Goal: Check status: Check status

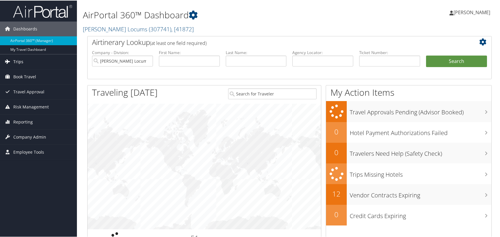
click at [25, 60] on link "Trips" at bounding box center [38, 61] width 77 height 15
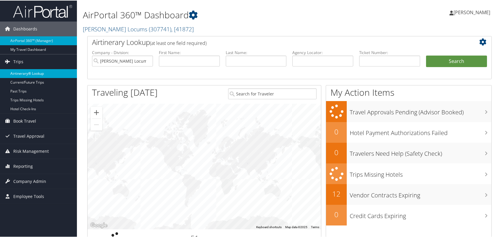
click at [36, 72] on link "Airtinerary® Lookup" at bounding box center [38, 73] width 77 height 9
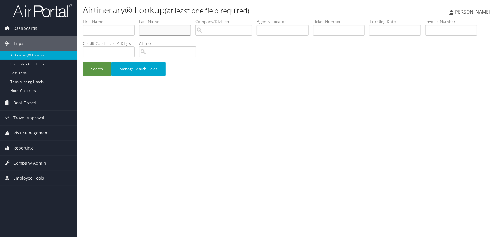
drag, startPoint x: 157, startPoint y: 32, endPoint x: 160, endPoint y: 28, distance: 5.0
click at [160, 28] on input "text" at bounding box center [165, 30] width 52 height 11
type input "thatch"
click at [83, 62] on button "Search" at bounding box center [97, 69] width 28 height 14
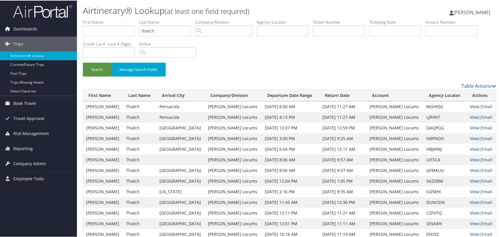
click at [470, 105] on link "View" at bounding box center [474, 106] width 9 height 6
click at [470, 117] on link "View" at bounding box center [474, 117] width 9 height 6
click at [470, 106] on link "View" at bounding box center [474, 106] width 9 height 6
click at [473, 116] on td "View | Email" at bounding box center [481, 116] width 29 height 11
click at [470, 114] on link "View" at bounding box center [474, 117] width 9 height 6
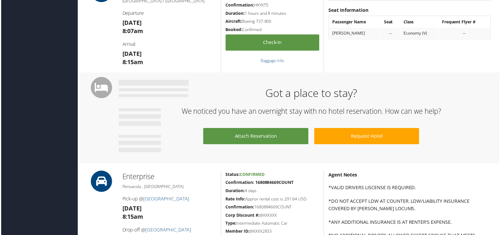
scroll to position [56, 0]
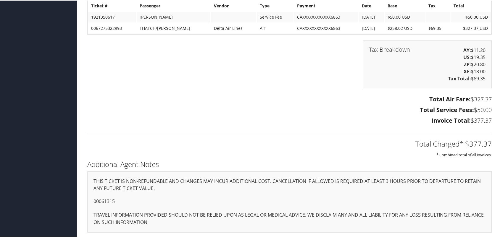
scroll to position [634, 0]
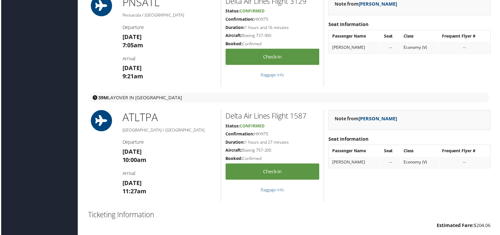
scroll to position [759, 0]
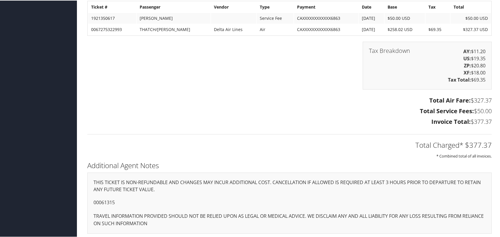
scroll to position [930, 0]
drag, startPoint x: 120, startPoint y: 202, endPoint x: 92, endPoint y: 200, distance: 28.1
click at [92, 200] on div "THIS TICKET IS NON-REFUNDABLE AND CHANGES MAY INCUR ADDITIONAL COST. CANCELLATI…" at bounding box center [289, 201] width 404 height 61
